Goal: Task Accomplishment & Management: Manage account settings

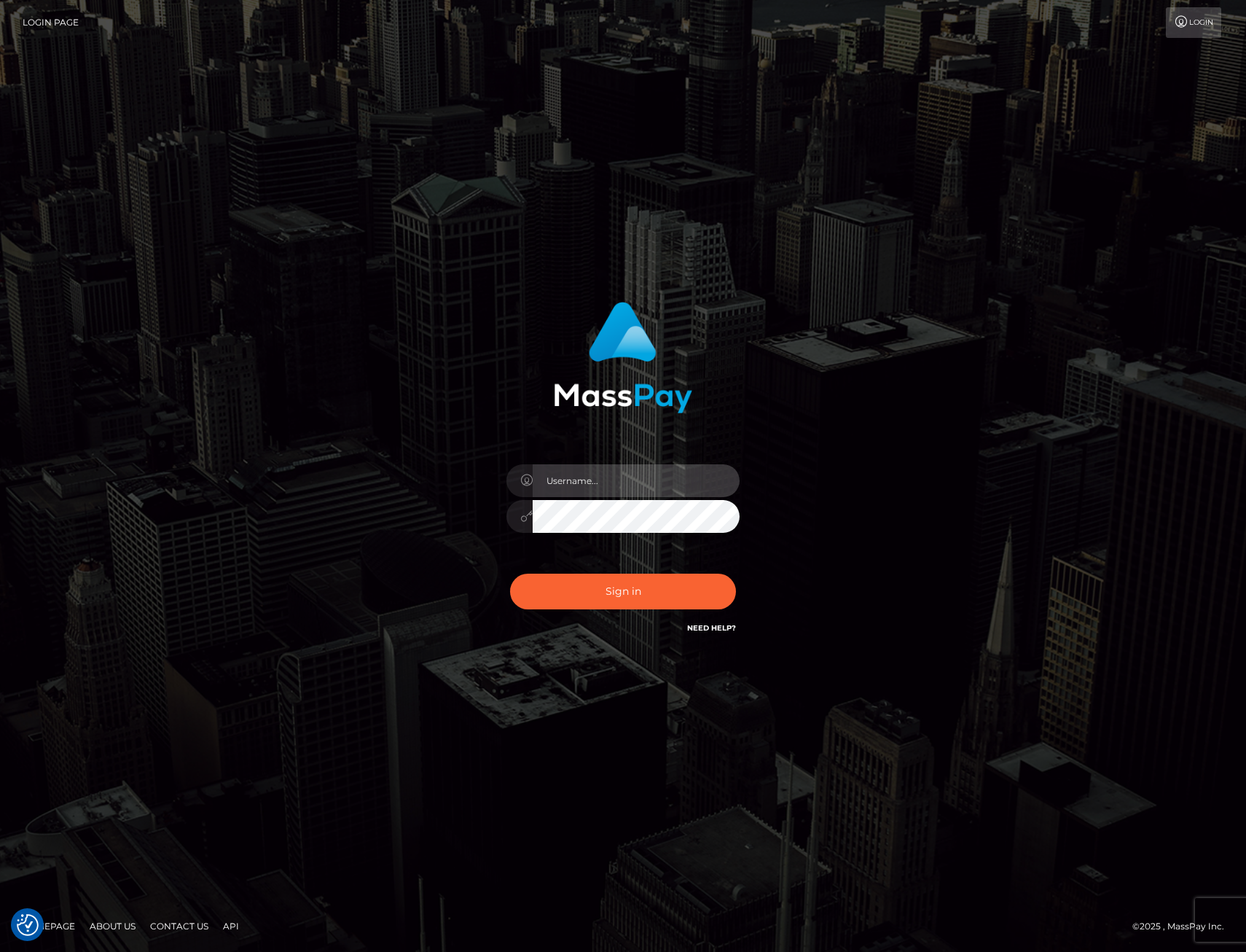
click at [623, 485] on input "text" at bounding box center [636, 481] width 207 height 33
type input "XeniaM"
click at [605, 588] on button "Sign in" at bounding box center [623, 591] width 226 height 36
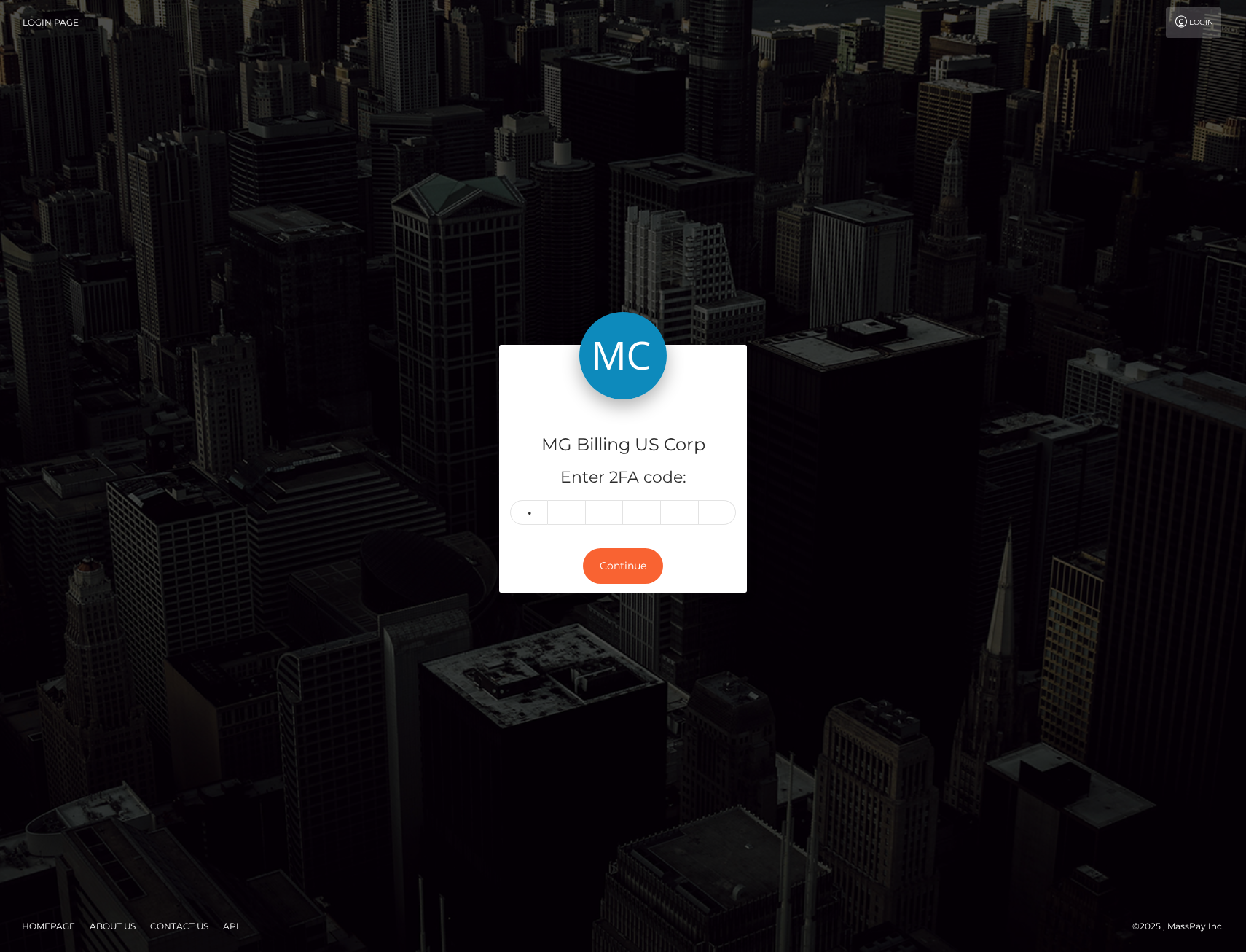
type input "3"
type input "6"
type input "9"
type input "2"
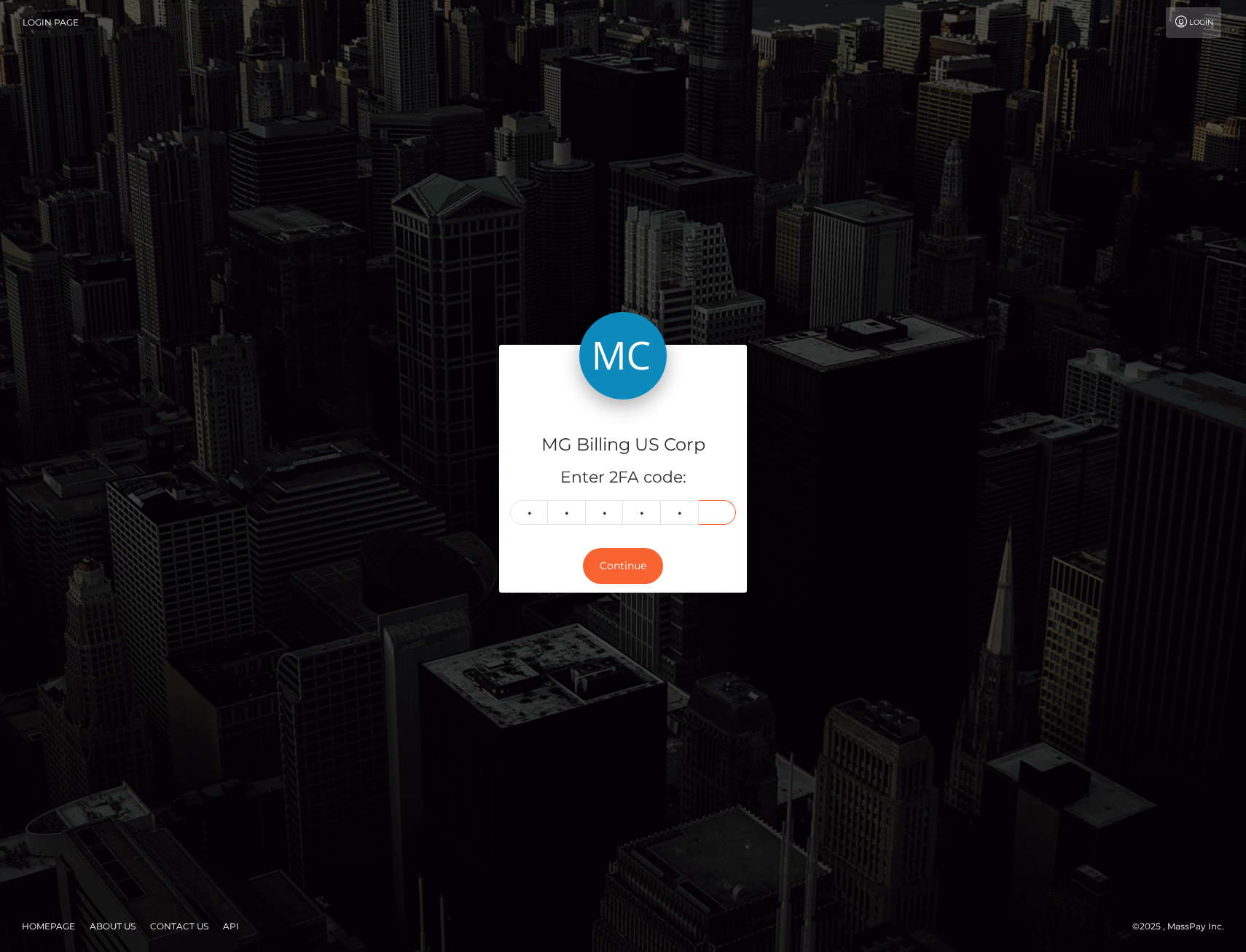
type input "2"
